Goal: Information Seeking & Learning: Learn about a topic

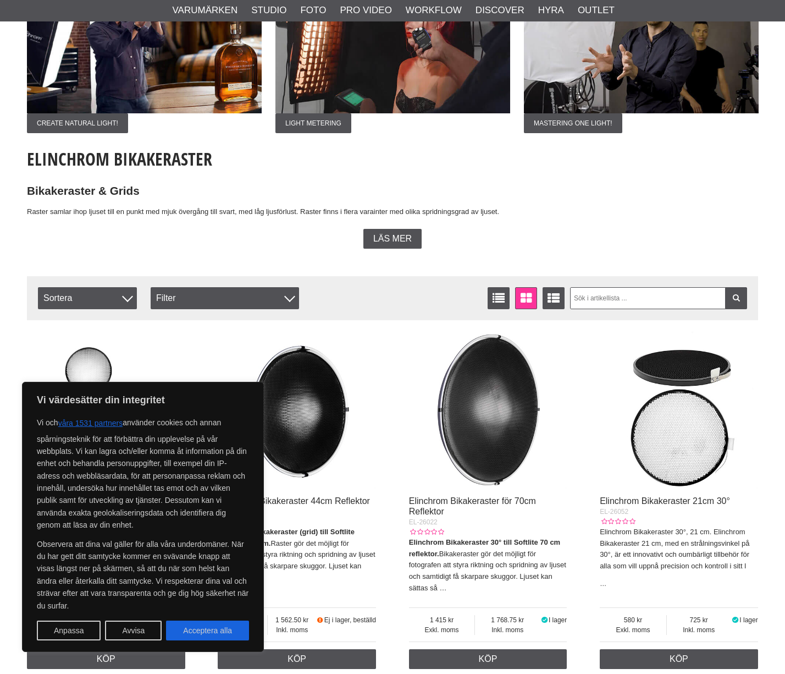
scroll to position [165, 0]
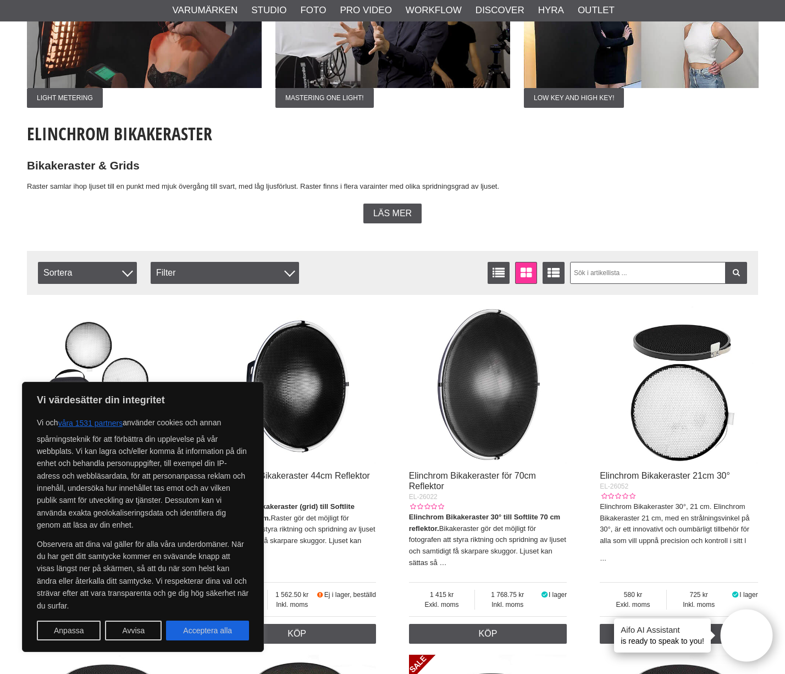
click at [212, 621] on button "Acceptera alla" at bounding box center [207, 630] width 83 height 20
checkbox input "true"
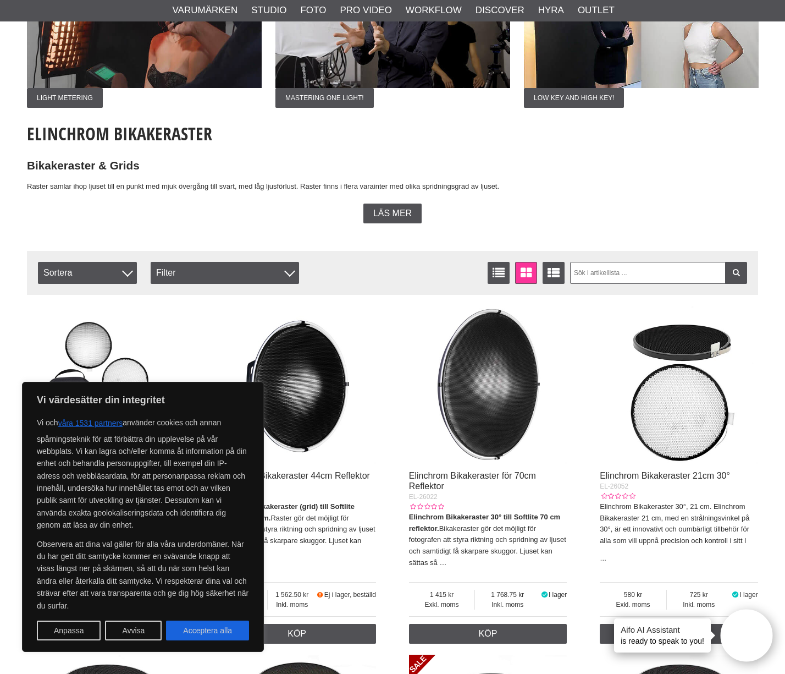
checkbox input "true"
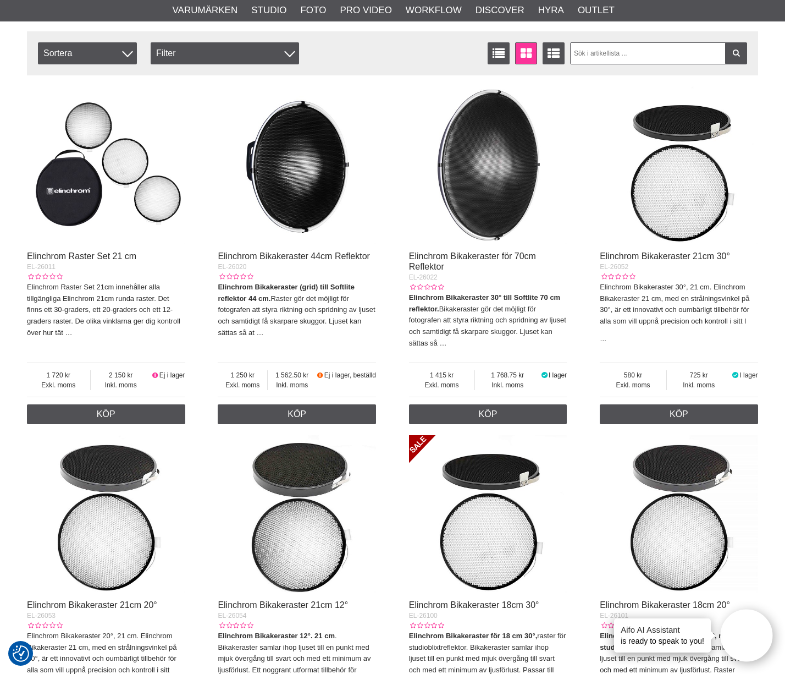
scroll to position [385, 0]
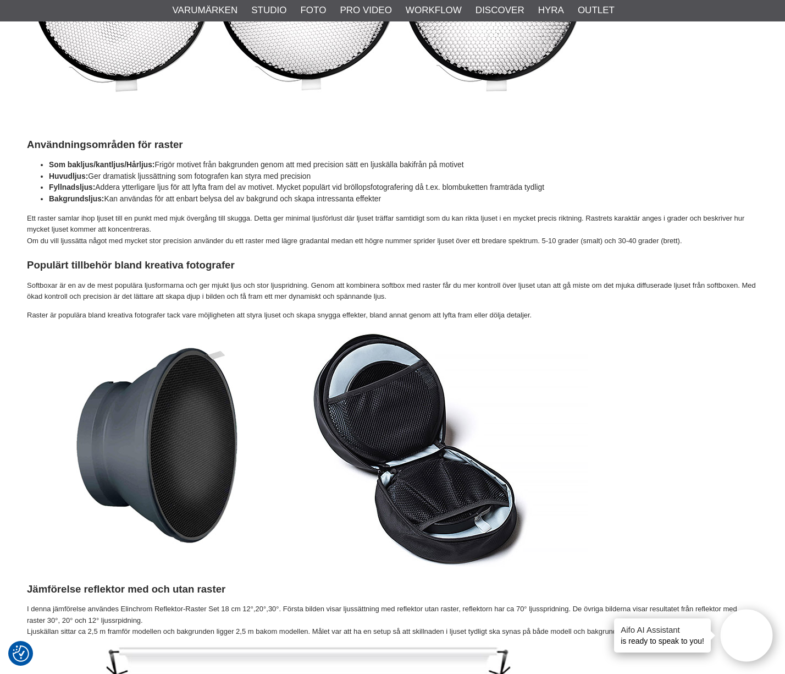
scroll to position [935, 0]
